Goal: Task Accomplishment & Management: Manage account settings

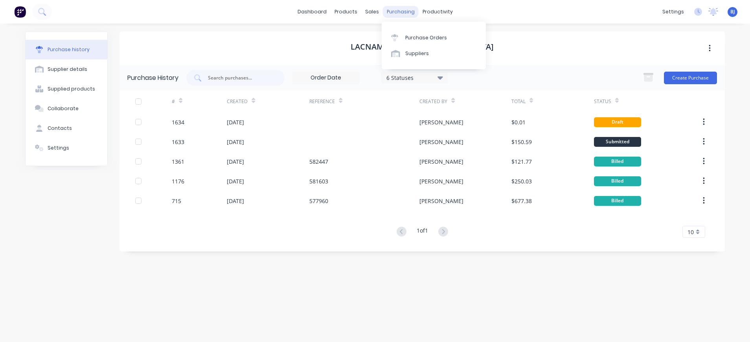
click at [410, 9] on div "purchasing" at bounding box center [401, 12] width 36 height 12
click at [412, 36] on div "Purchase Orders" at bounding box center [426, 37] width 42 height 7
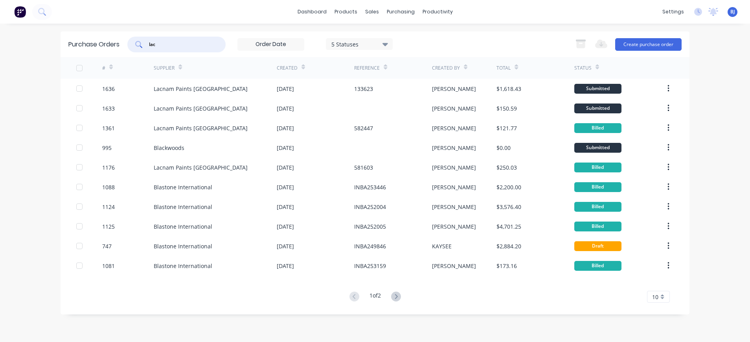
click at [204, 45] on input "lac" at bounding box center [180, 44] width 65 height 8
drag, startPoint x: 201, startPoint y: 45, endPoint x: 127, endPoint y: 40, distance: 74.0
click at [127, 40] on div "Purchase Orders lac 5 Statuses 5 Statuses Export to Excel (XLSX) Create purchas…" at bounding box center [375, 44] width 629 height 26
type input "1637"
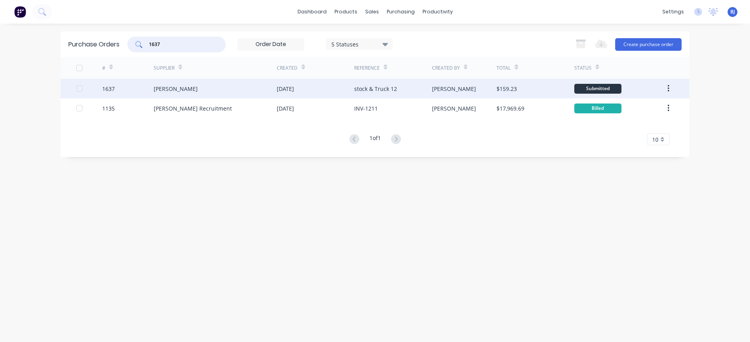
click at [391, 89] on div "stock & Truck 12" at bounding box center [375, 89] width 43 height 8
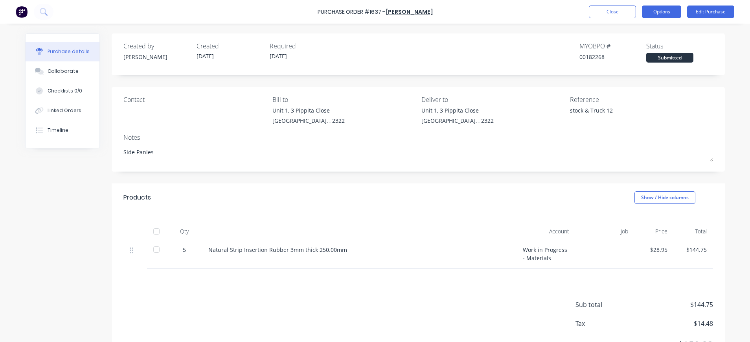
click at [660, 8] on button "Options" at bounding box center [661, 12] width 39 height 13
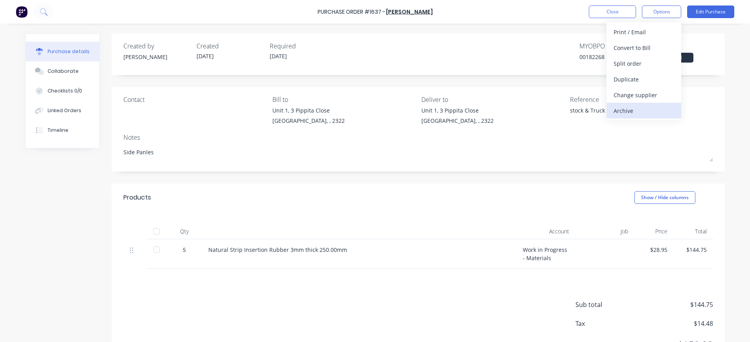
click at [621, 109] on div "Archive" at bounding box center [644, 110] width 61 height 11
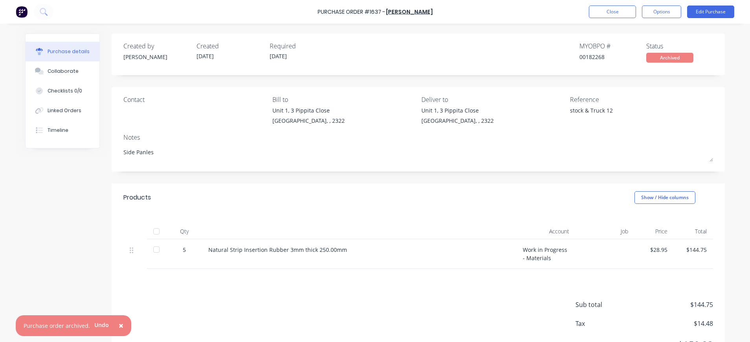
click at [120, 324] on span "×" at bounding box center [121, 325] width 5 height 11
type textarea "x"
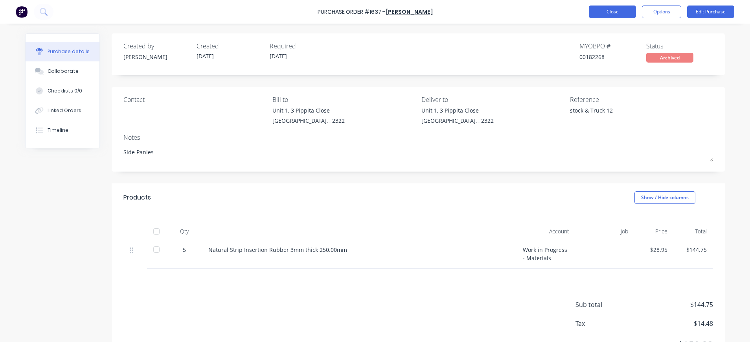
click at [620, 11] on button "Close" at bounding box center [612, 12] width 47 height 13
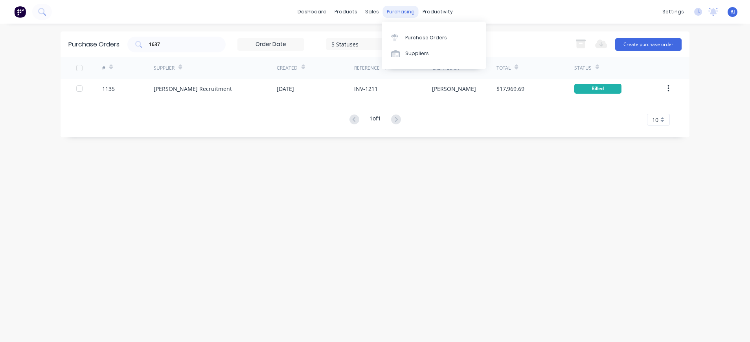
click at [398, 12] on div "purchasing" at bounding box center [401, 12] width 36 height 12
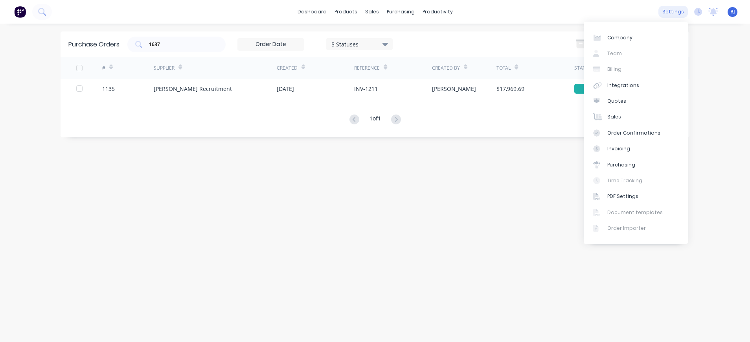
click at [675, 11] on div "settings" at bounding box center [673, 12] width 29 height 12
drag, startPoint x: 675, startPoint y: 11, endPoint x: 636, endPoint y: 84, distance: 82.7
click at [636, 84] on link "Integrations" at bounding box center [636, 85] width 104 height 16
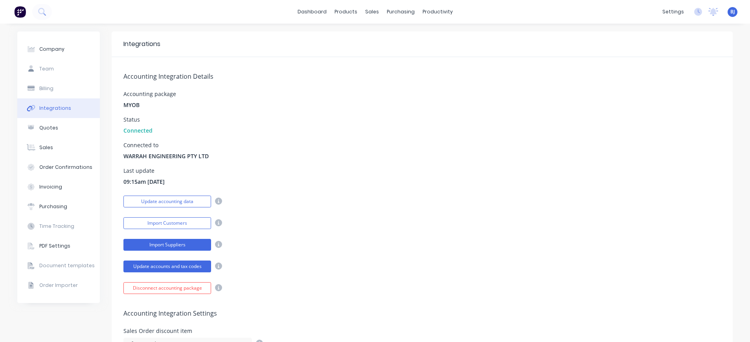
click at [180, 243] on button "Import Suppliers" at bounding box center [167, 245] width 88 height 12
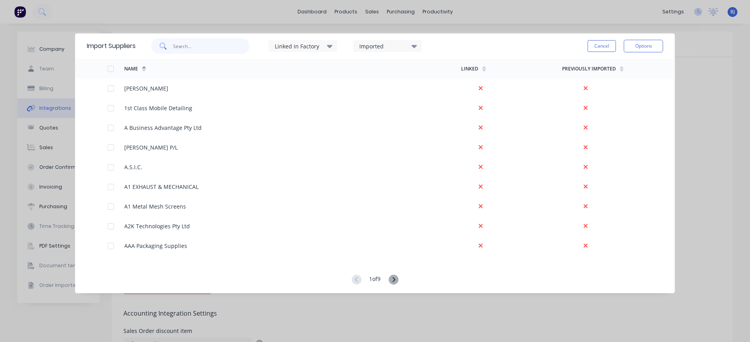
click at [210, 45] on input "text" at bounding box center [211, 46] width 77 height 16
type input "tot"
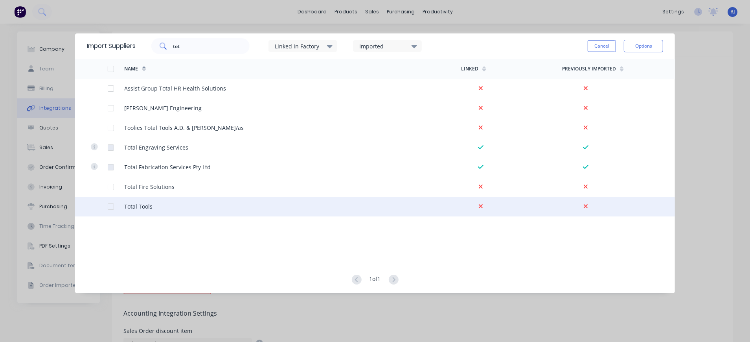
click at [114, 204] on div at bounding box center [116, 207] width 17 height 20
click at [112, 207] on div at bounding box center [111, 207] width 16 height 16
click at [631, 49] on button "Options" at bounding box center [643, 46] width 39 height 13
click at [611, 65] on div "Import selected suppliers" at bounding box center [626, 68] width 61 height 20
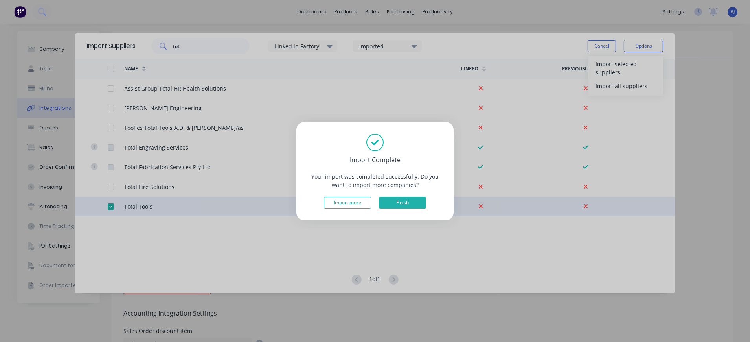
click at [404, 199] on button "Finish" at bounding box center [402, 203] width 47 height 12
